Goal: Information Seeking & Learning: Compare options

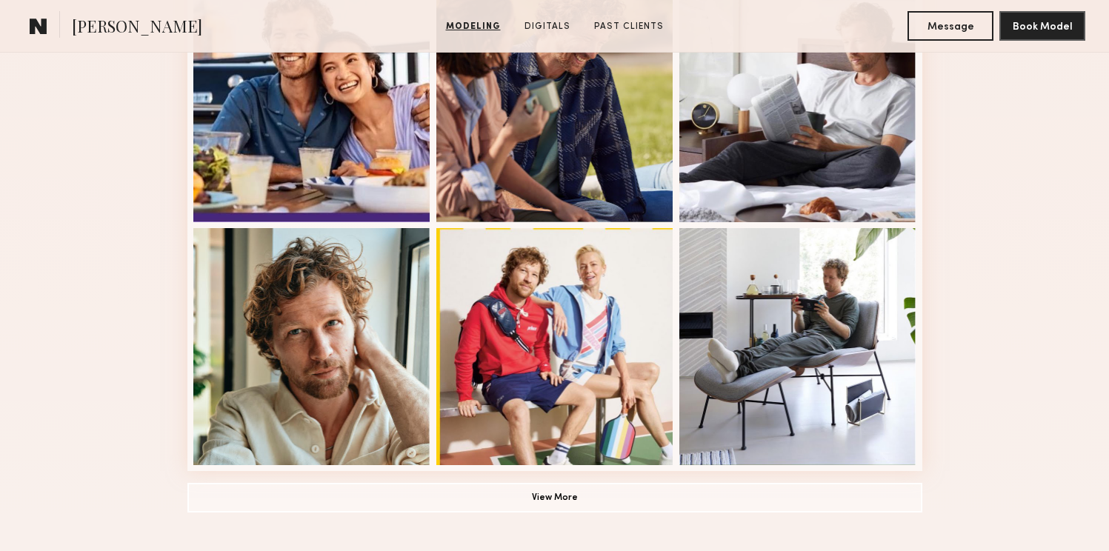
scroll to position [1147, 0]
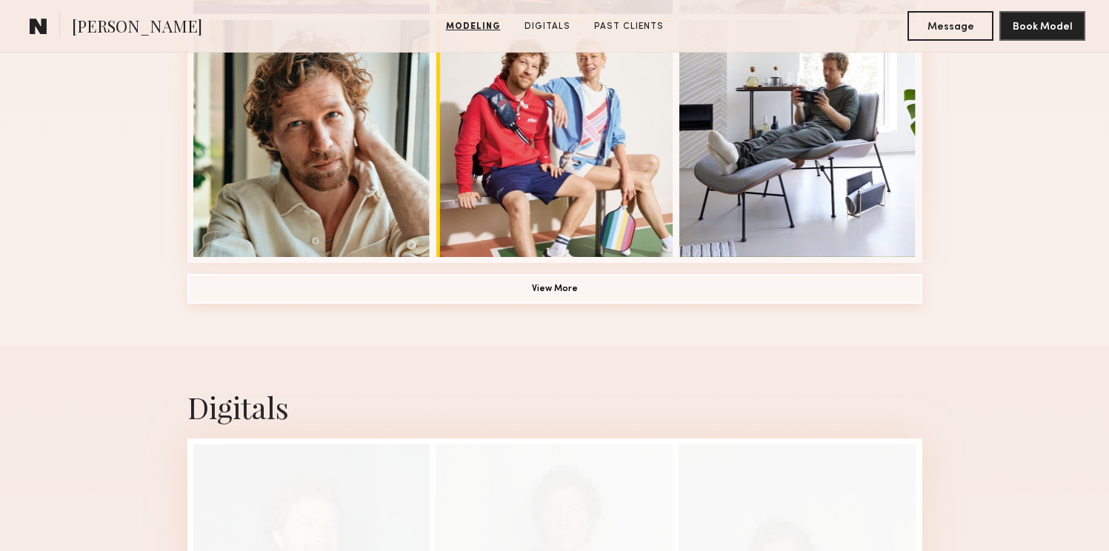
click at [551, 293] on button "View More" at bounding box center [554, 289] width 735 height 30
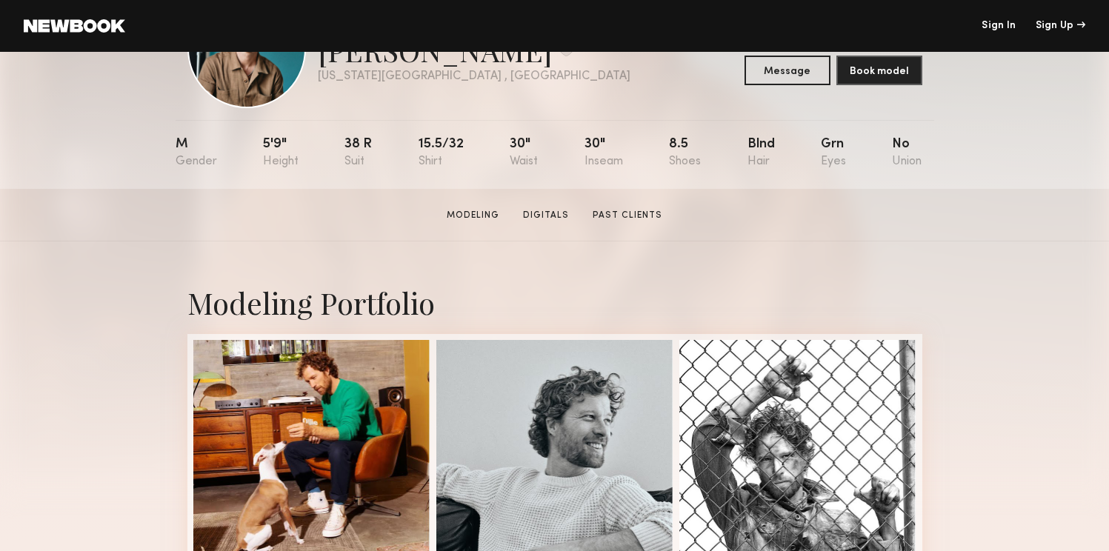
scroll to position [275, 0]
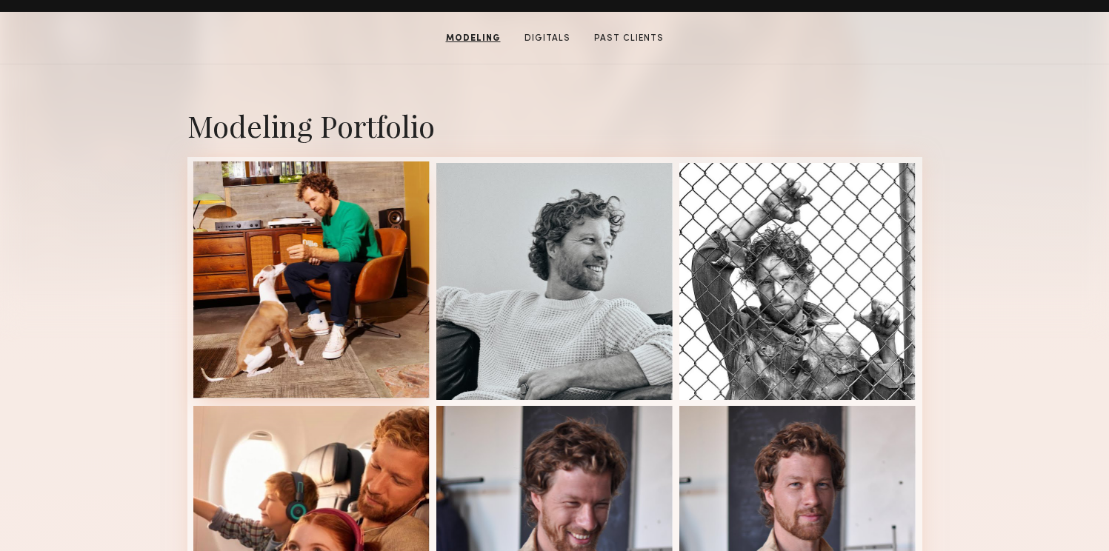
click at [306, 242] on div at bounding box center [311, 279] width 237 height 237
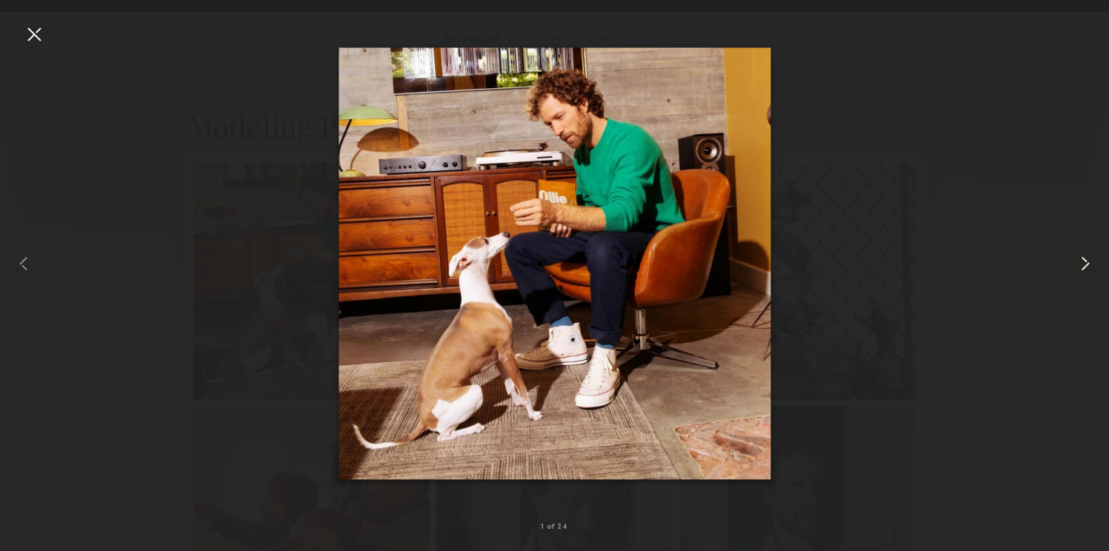
click at [1088, 267] on common-icon at bounding box center [1085, 264] width 24 height 24
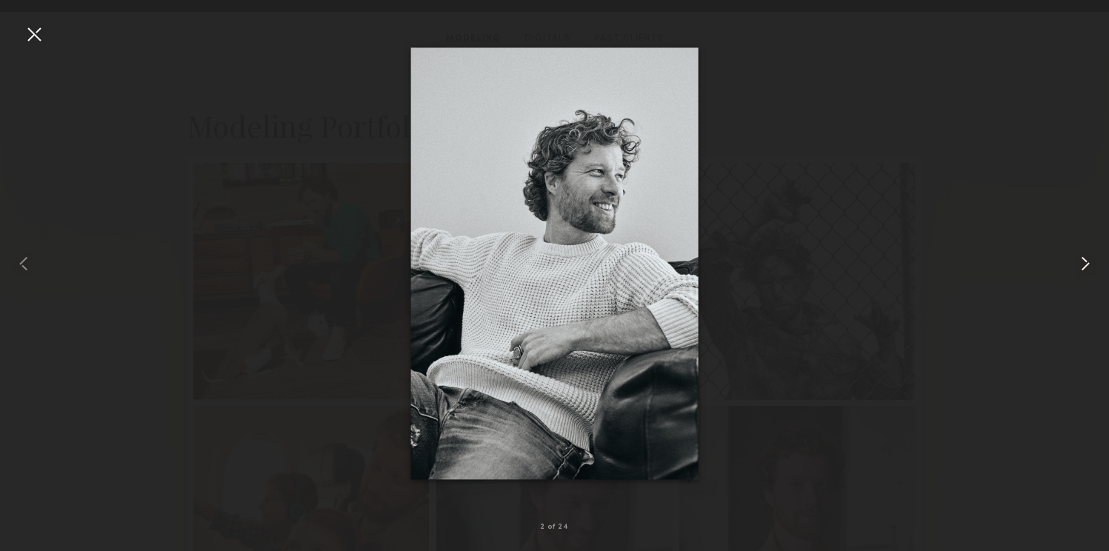
click at [1088, 267] on common-icon at bounding box center [1085, 264] width 24 height 24
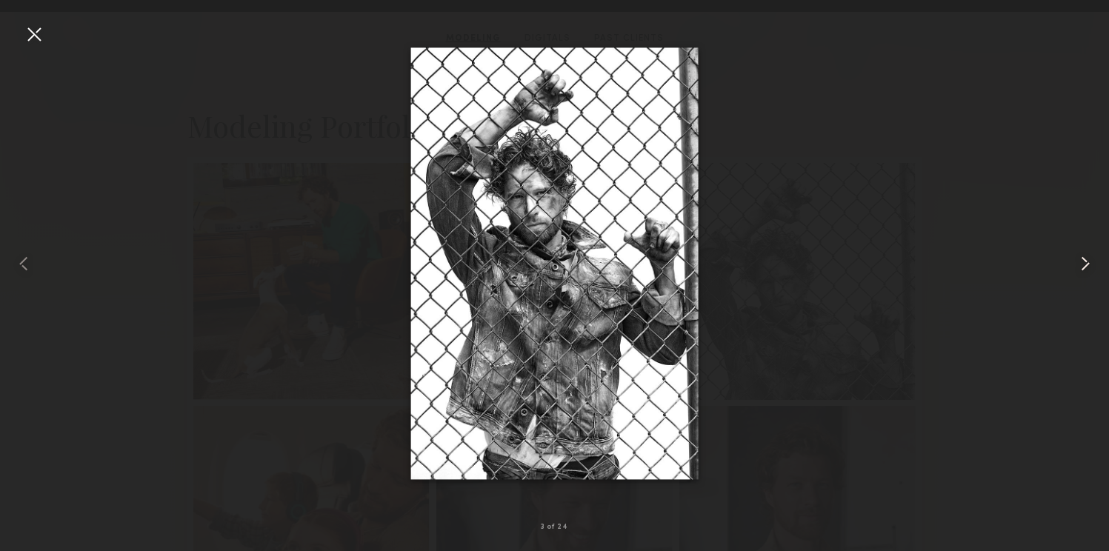
click at [1088, 267] on common-icon at bounding box center [1085, 264] width 24 height 24
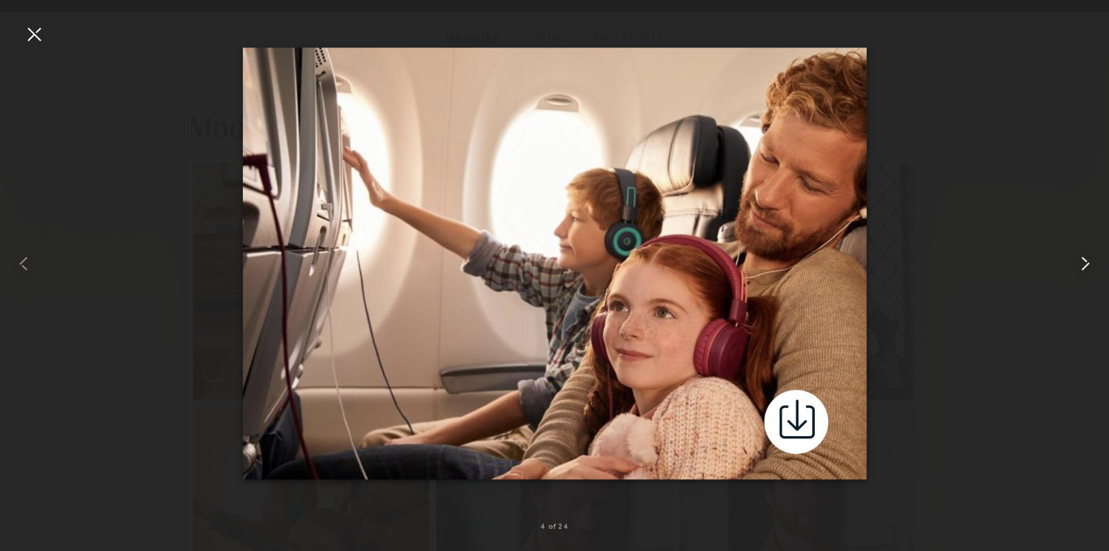
click at [1088, 267] on common-icon at bounding box center [1085, 264] width 24 height 24
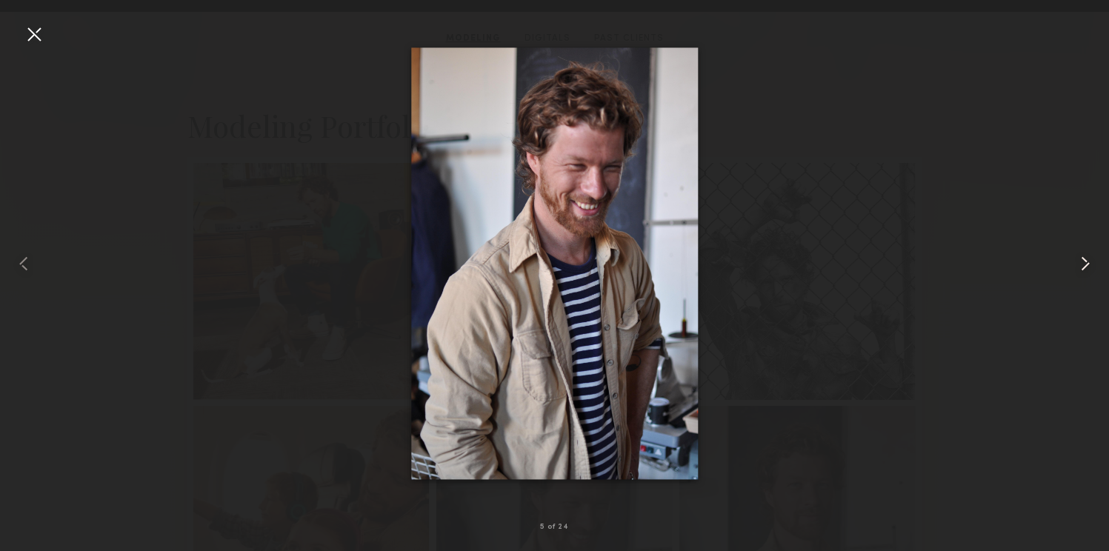
click at [1088, 267] on common-icon at bounding box center [1085, 264] width 24 height 24
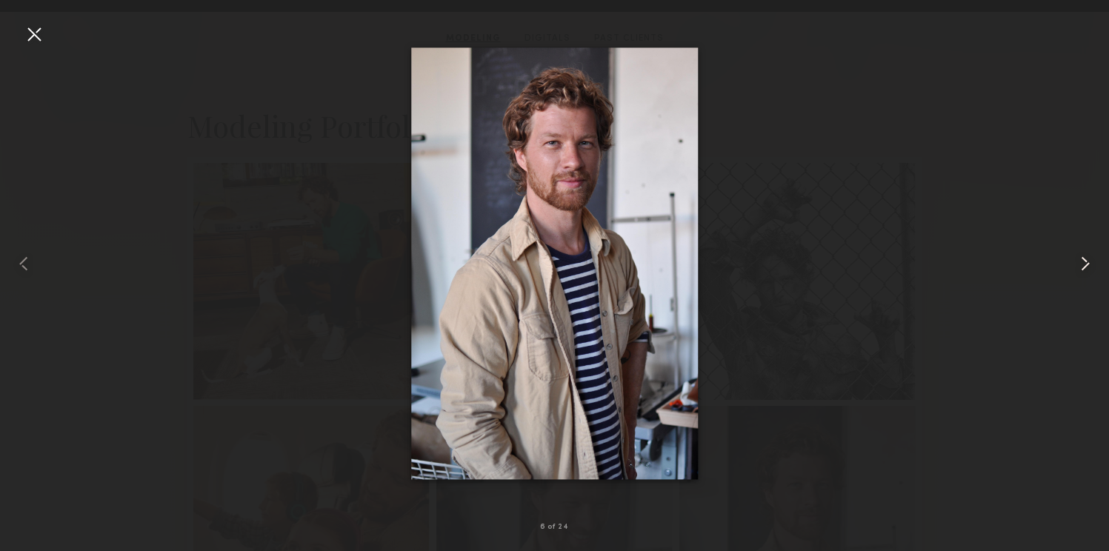
click at [1088, 267] on common-icon at bounding box center [1085, 264] width 24 height 24
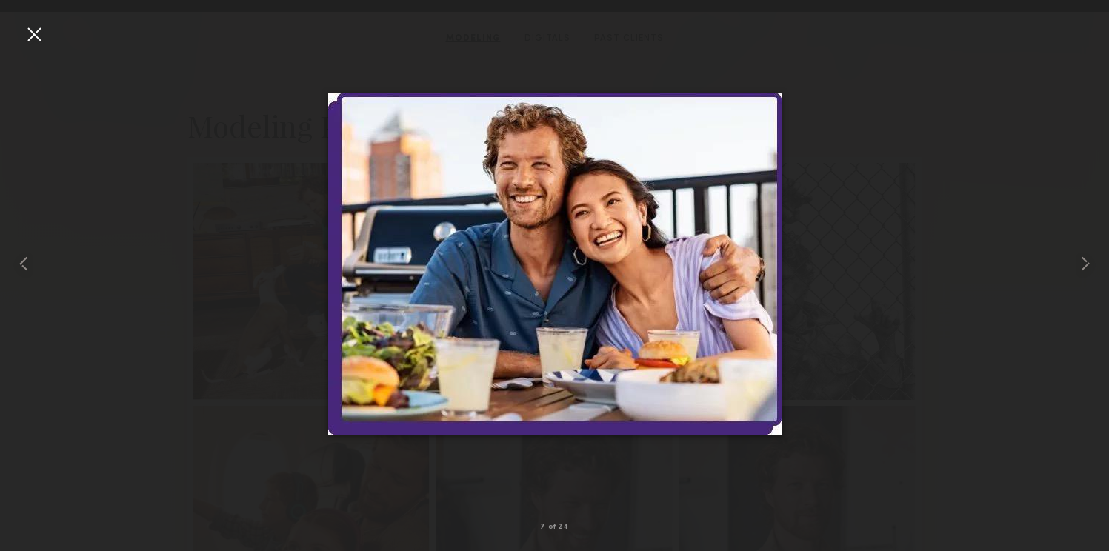
click at [28, 36] on div at bounding box center [34, 34] width 24 height 24
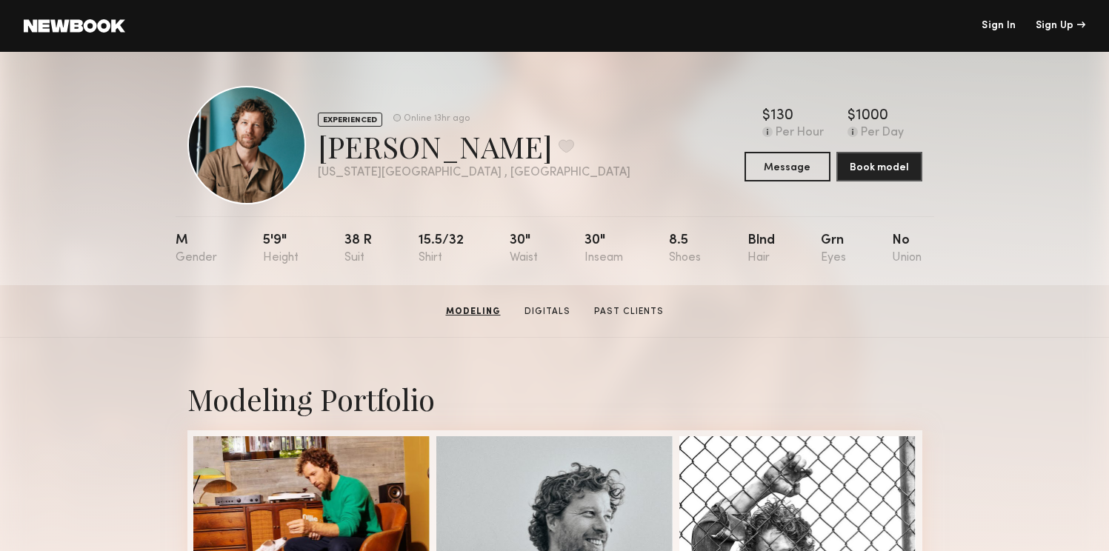
scroll to position [0, 0]
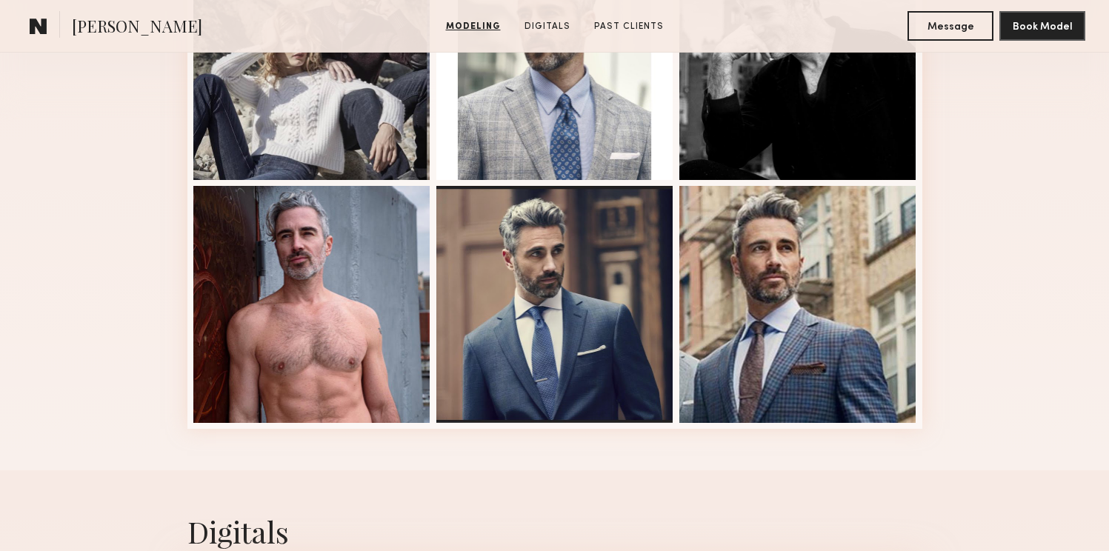
scroll to position [186, 0]
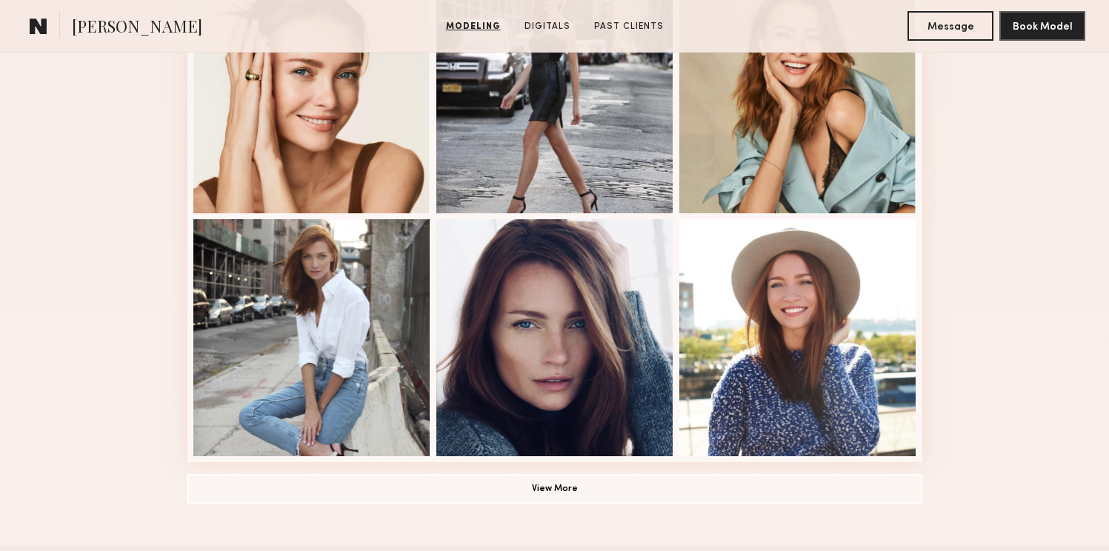
scroll to position [630, 0]
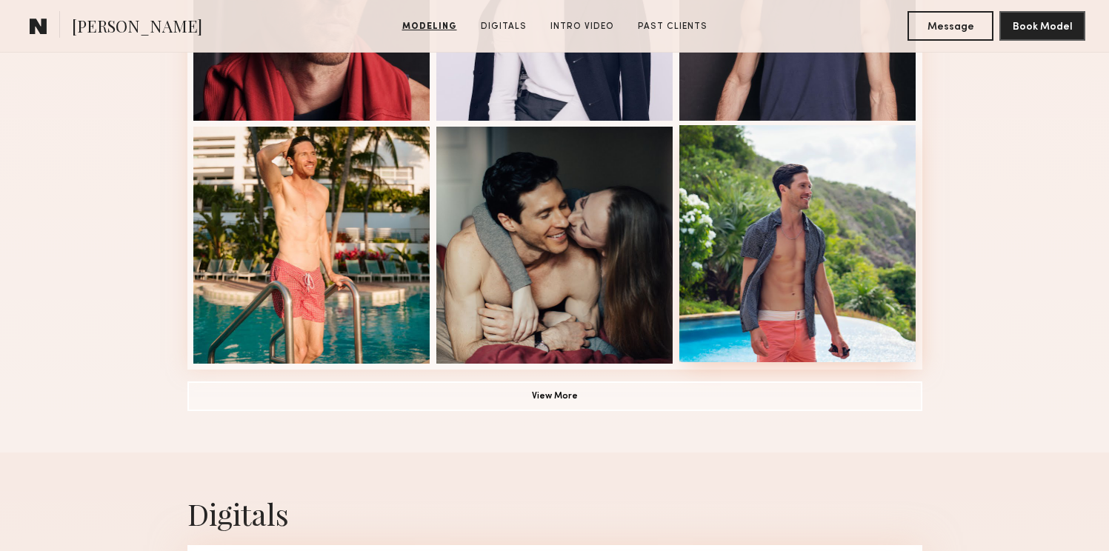
scroll to position [1122, 0]
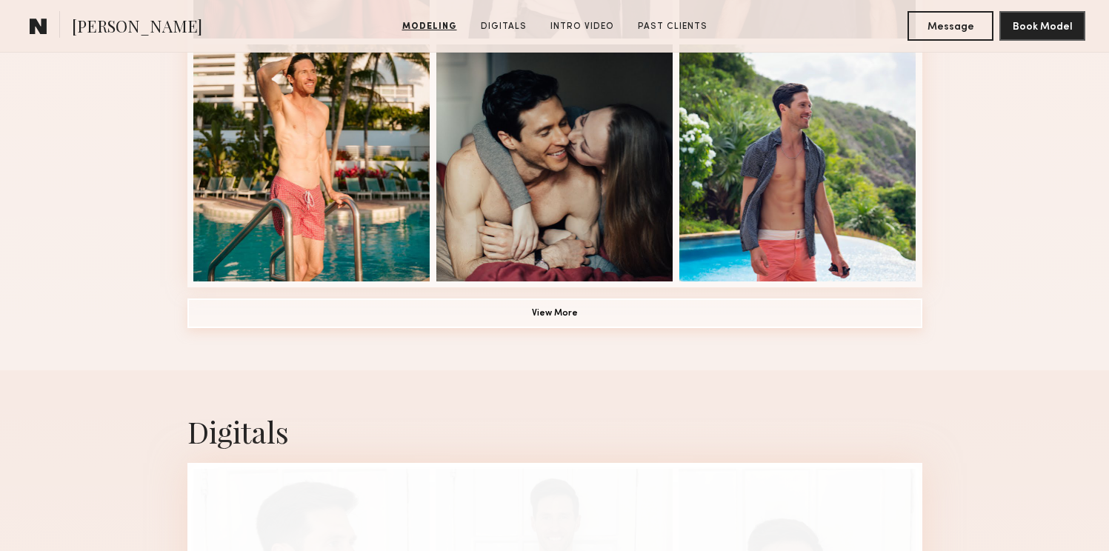
click at [565, 313] on button "View More" at bounding box center [554, 314] width 735 height 30
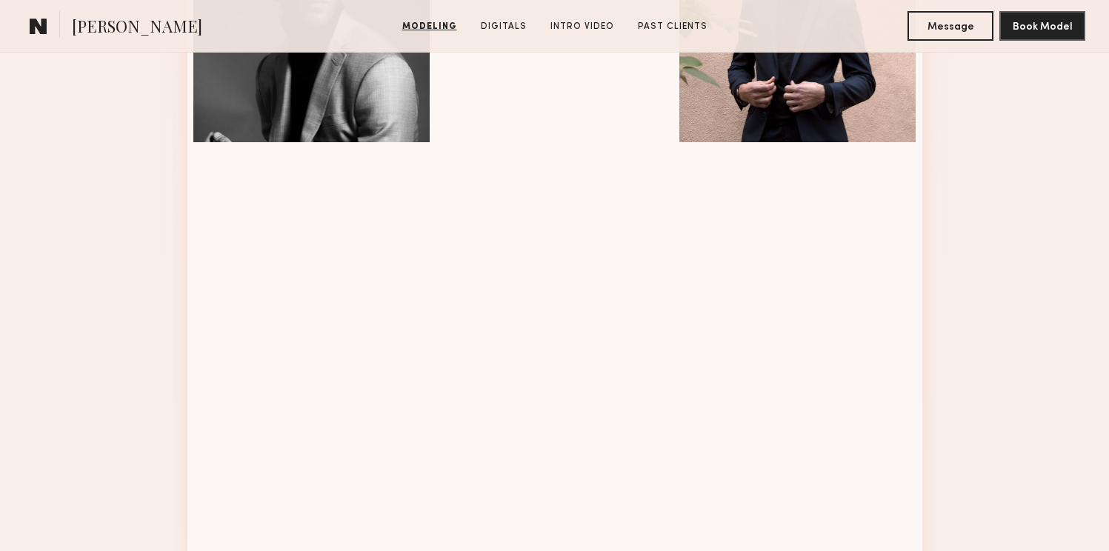
scroll to position [2016, 0]
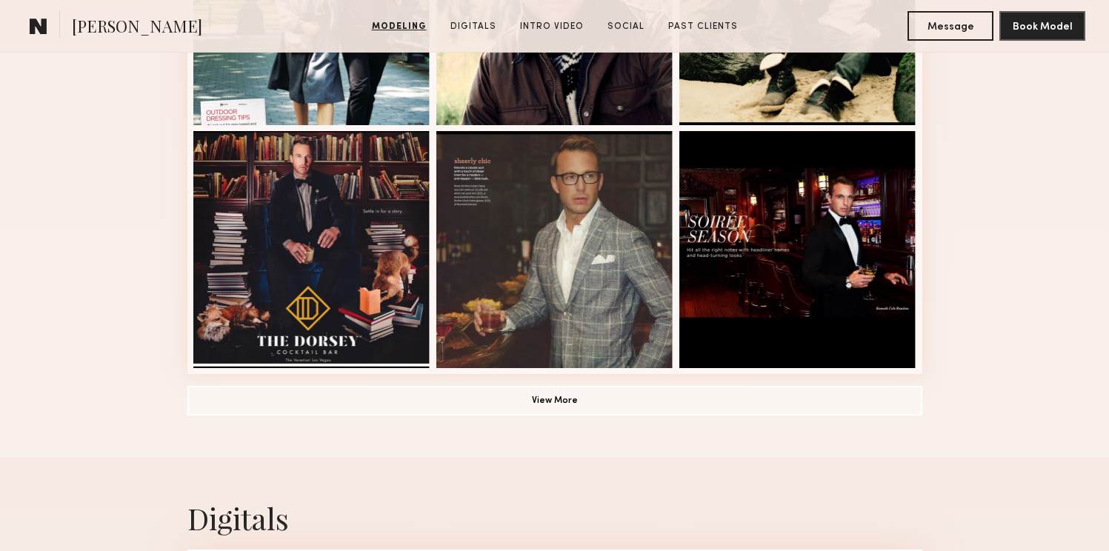
scroll to position [1041, 0]
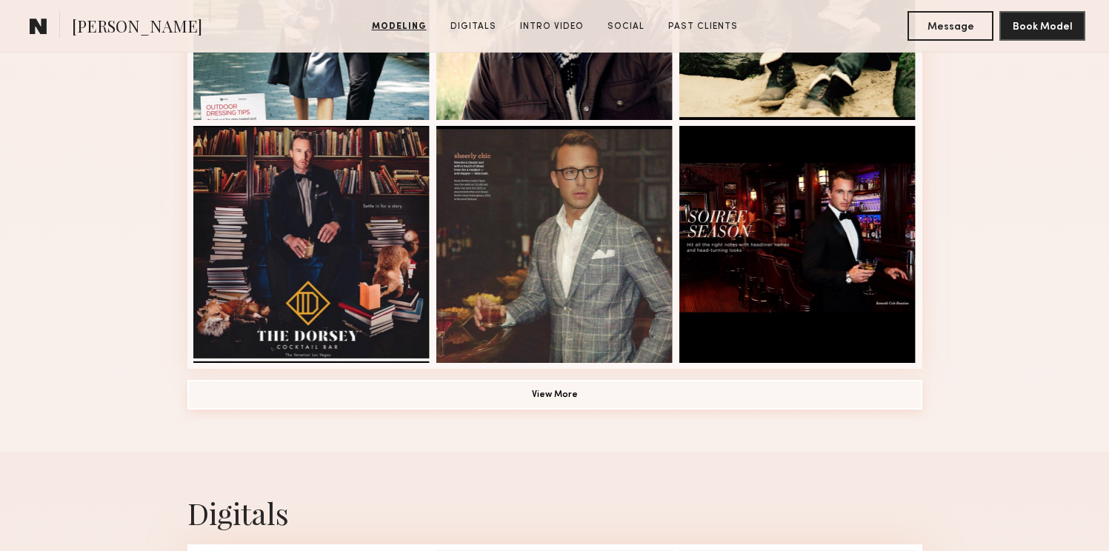
drag, startPoint x: 556, startPoint y: 393, endPoint x: 573, endPoint y: 398, distance: 18.5
click at [556, 393] on button "View More" at bounding box center [554, 395] width 735 height 30
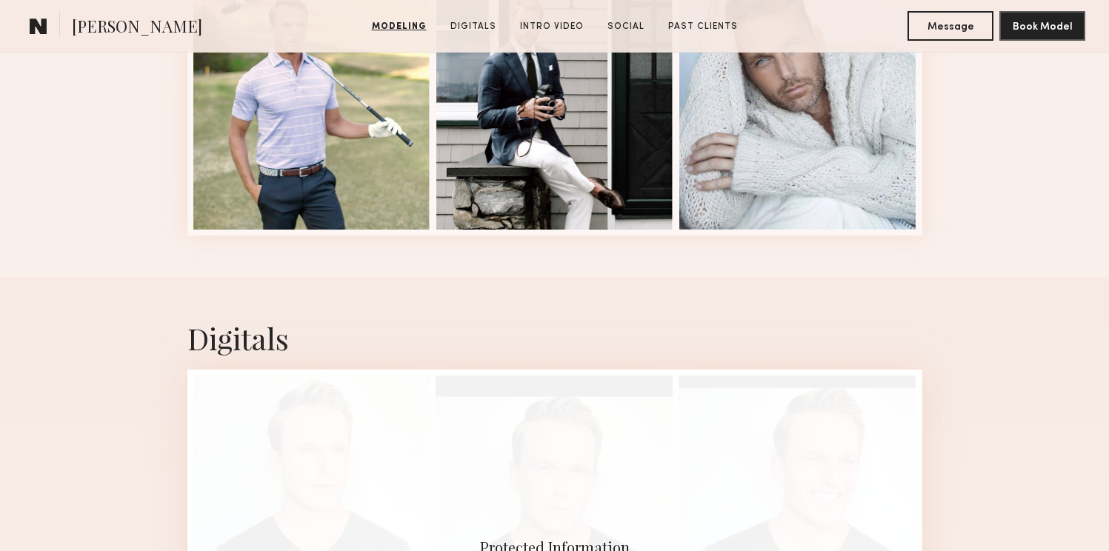
scroll to position [2180, 0]
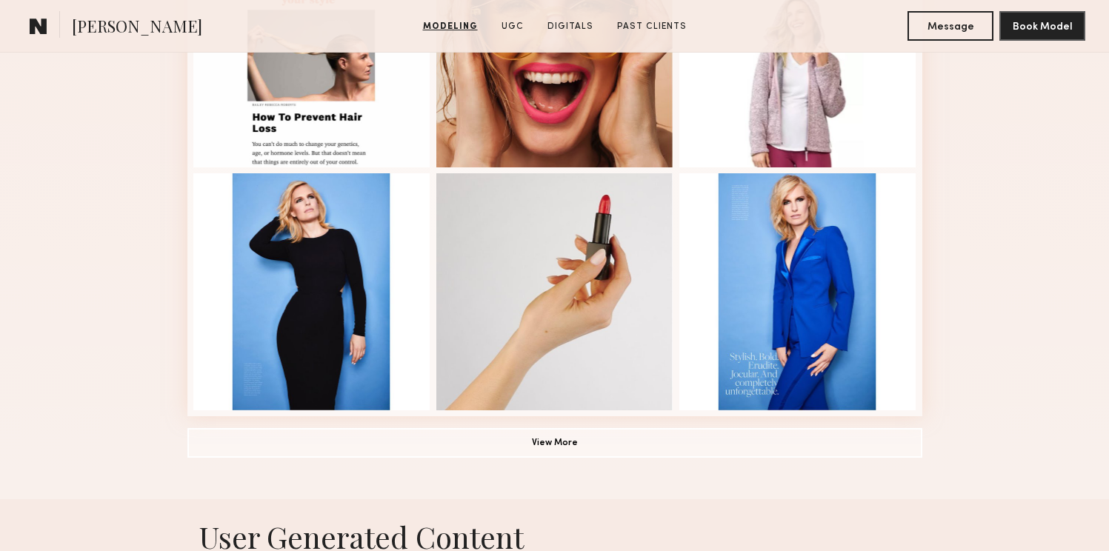
scroll to position [9, 0]
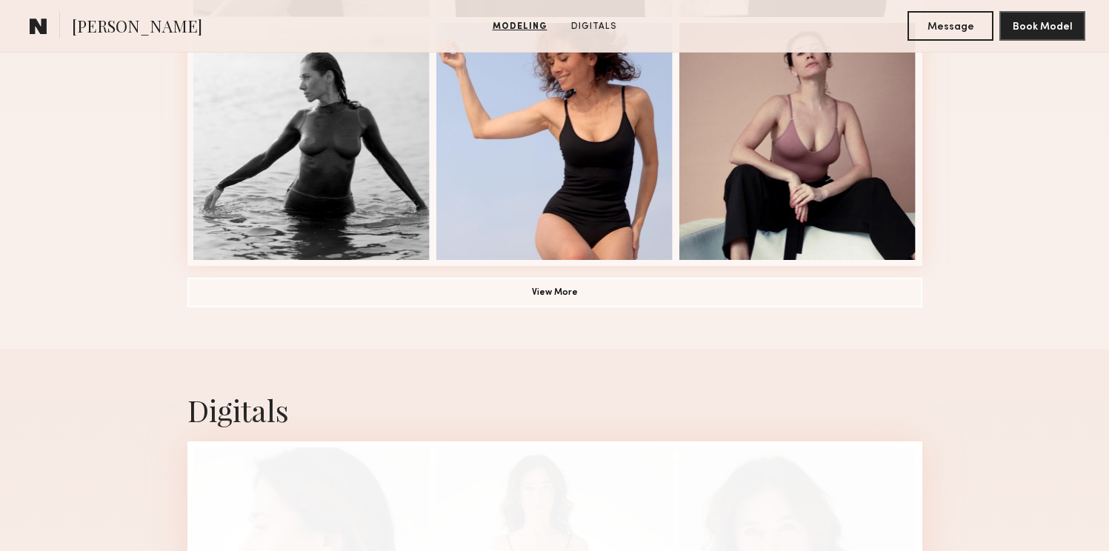
scroll to position [1138, 0]
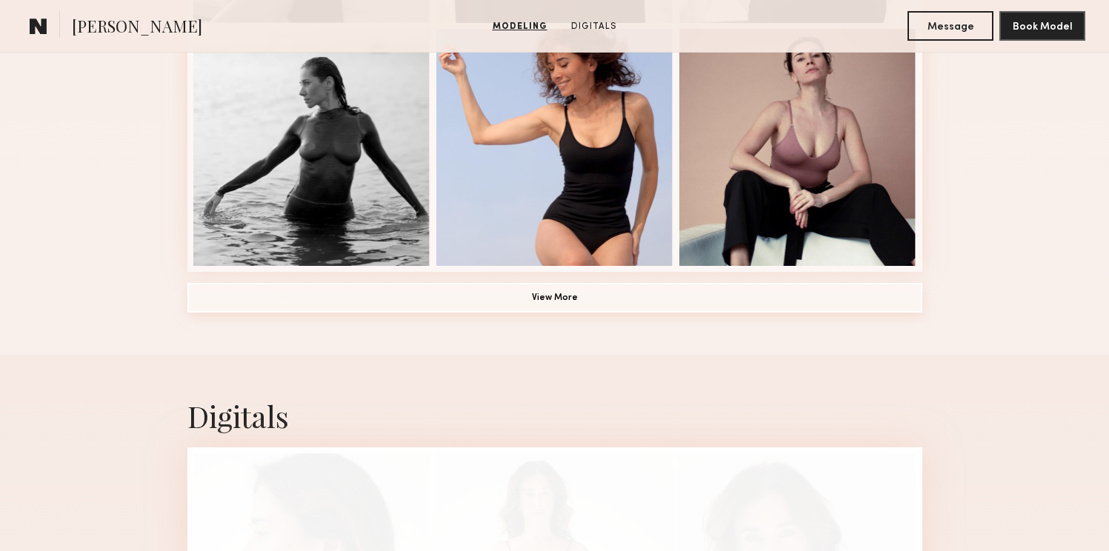
click at [541, 292] on button "View More" at bounding box center [554, 298] width 735 height 30
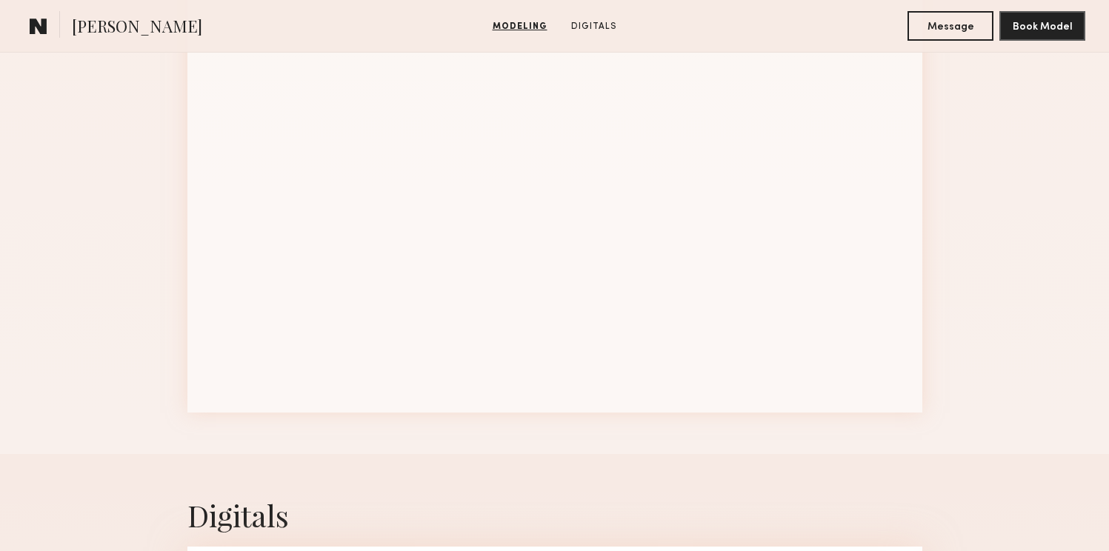
scroll to position [1767, 0]
